Goal: Task Accomplishment & Management: Manage account settings

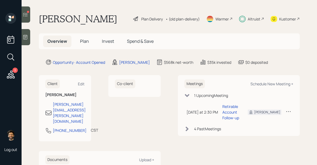
click at [13, 71] on div "3" at bounding box center [14, 70] width 5 height 5
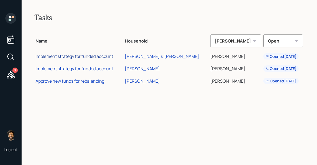
click at [83, 55] on div "Implement strategy for funded account" at bounding box center [75, 56] width 78 height 6
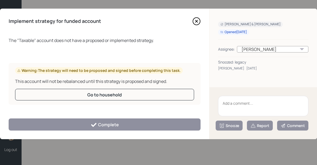
click at [243, 111] on textarea at bounding box center [263, 106] width 90 height 20
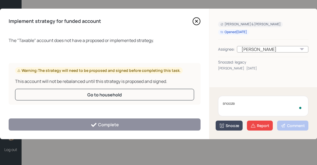
type textarea "snooze"
click at [235, 127] on div "Snooze" at bounding box center [229, 125] width 20 height 5
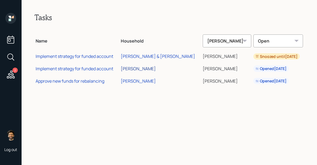
click at [146, 68] on div "[PERSON_NAME]" at bounding box center [138, 69] width 35 height 6
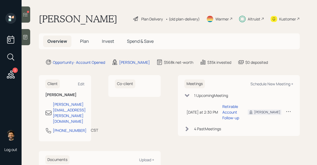
click at [23, 16] on icon at bounding box center [25, 14] width 5 height 5
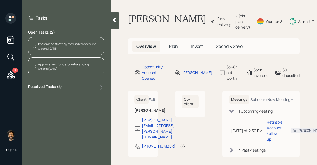
click at [68, 63] on div "Approve new funds for rebalancing" at bounding box center [63, 64] width 51 height 5
click at [81, 66] on div "Approve new funds for rebalancing" at bounding box center [63, 64] width 51 height 5
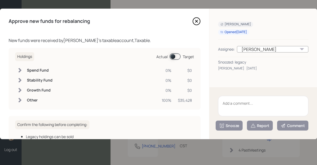
click at [229, 99] on textarea at bounding box center [263, 106] width 90 height 20
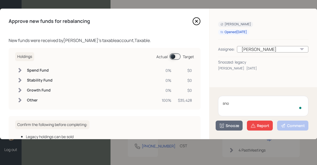
type textarea "snoo"
